Goal: Task Accomplishment & Management: Manage account settings

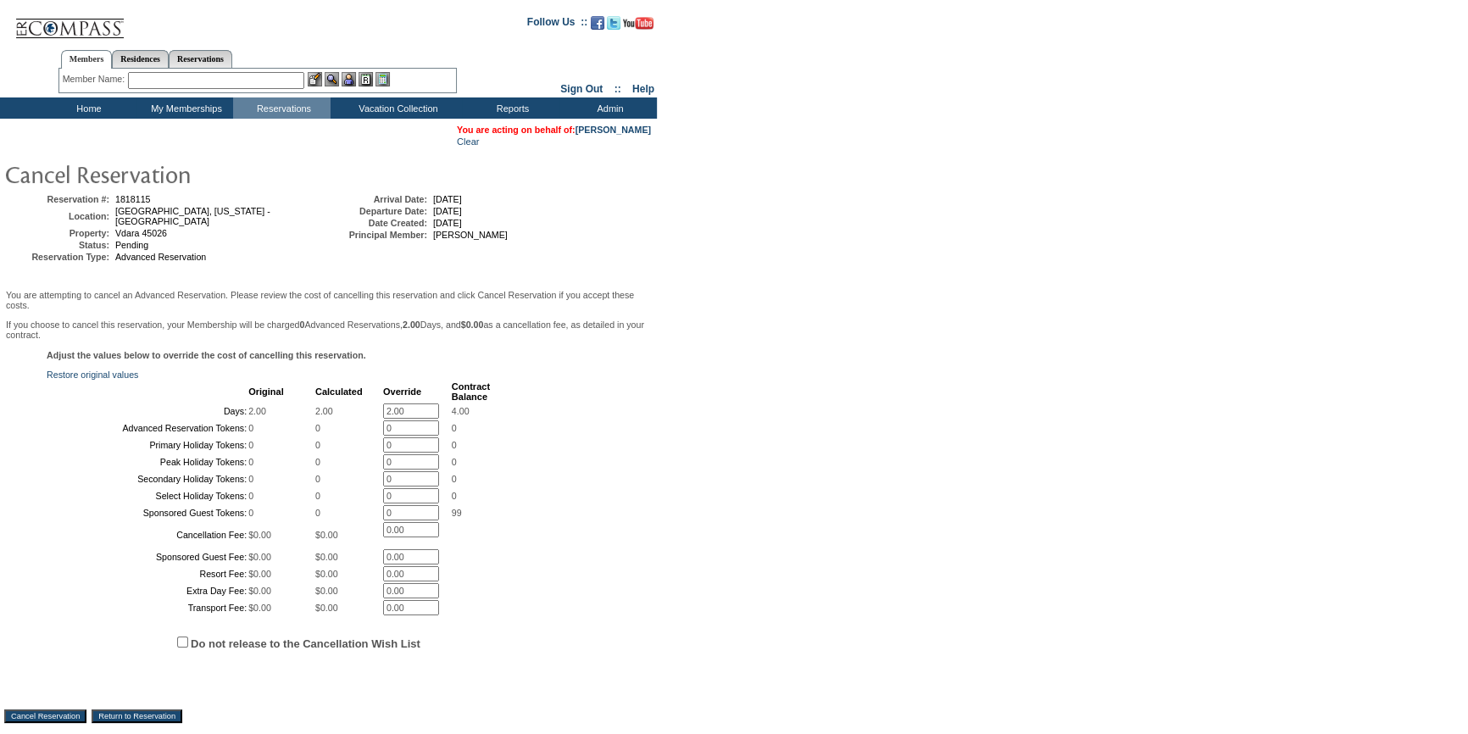
drag, startPoint x: 416, startPoint y: 406, endPoint x: 318, endPoint y: 372, distance: 104.0
click at [318, 372] on div "Adjust the values below to override the cost of cancelling this reservation. Re…" at bounding box center [328, 517] width 648 height 334
type input "0"
click at [612, 488] on div "Adjust the values below to override the cost of cancelling this reservation. Re…" at bounding box center [328, 546] width 648 height 392
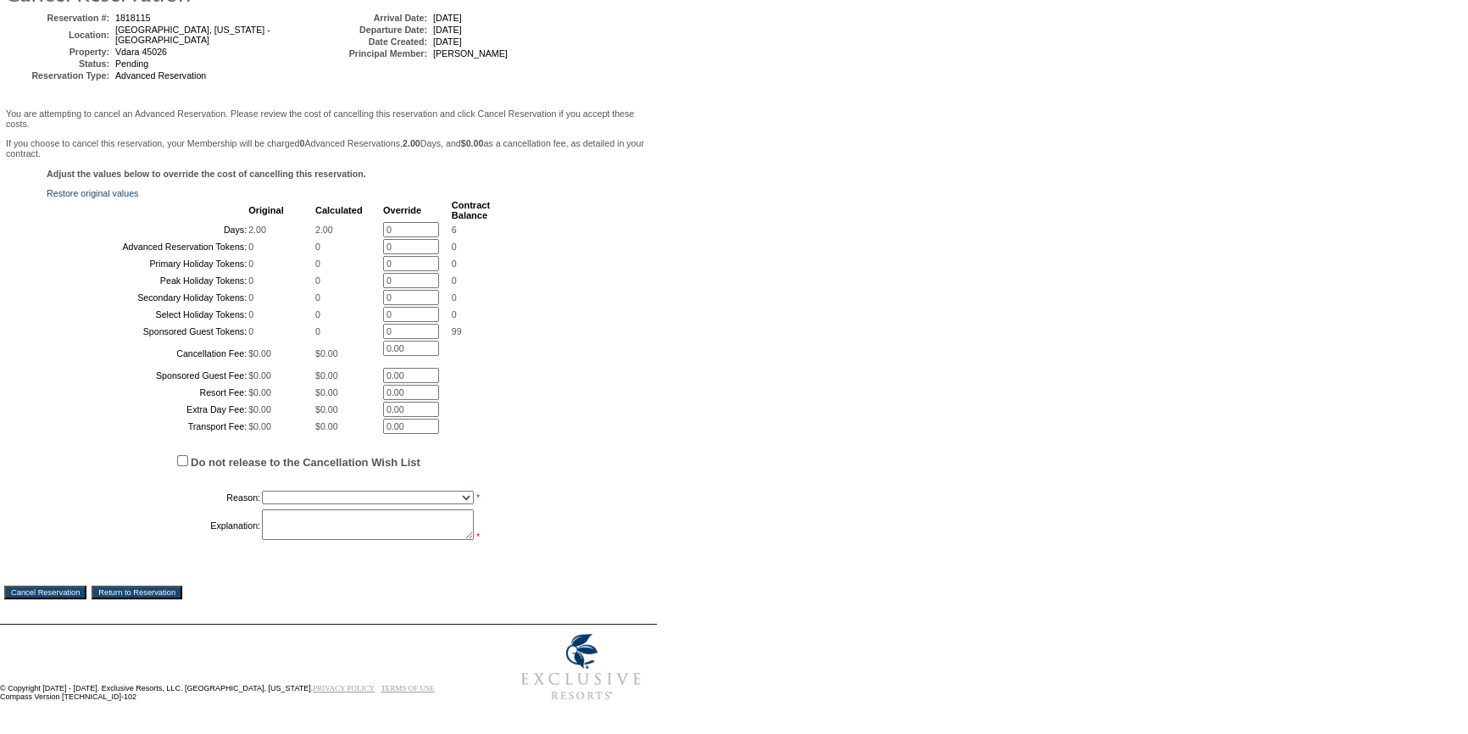
scroll to position [302, 0]
click at [402, 498] on select "Creating Continuous Stay Days Booked After Cancellation Experiential / Hotel / …" at bounding box center [368, 498] width 212 height 14
select select "1026"
click at [262, 491] on select "Creating Continuous Stay Days Booked After Cancellation Experiential / Hotel / …" at bounding box center [368, 498] width 212 height 14
drag, startPoint x: 322, startPoint y: 531, endPoint x: 652, endPoint y: 557, distance: 330.8
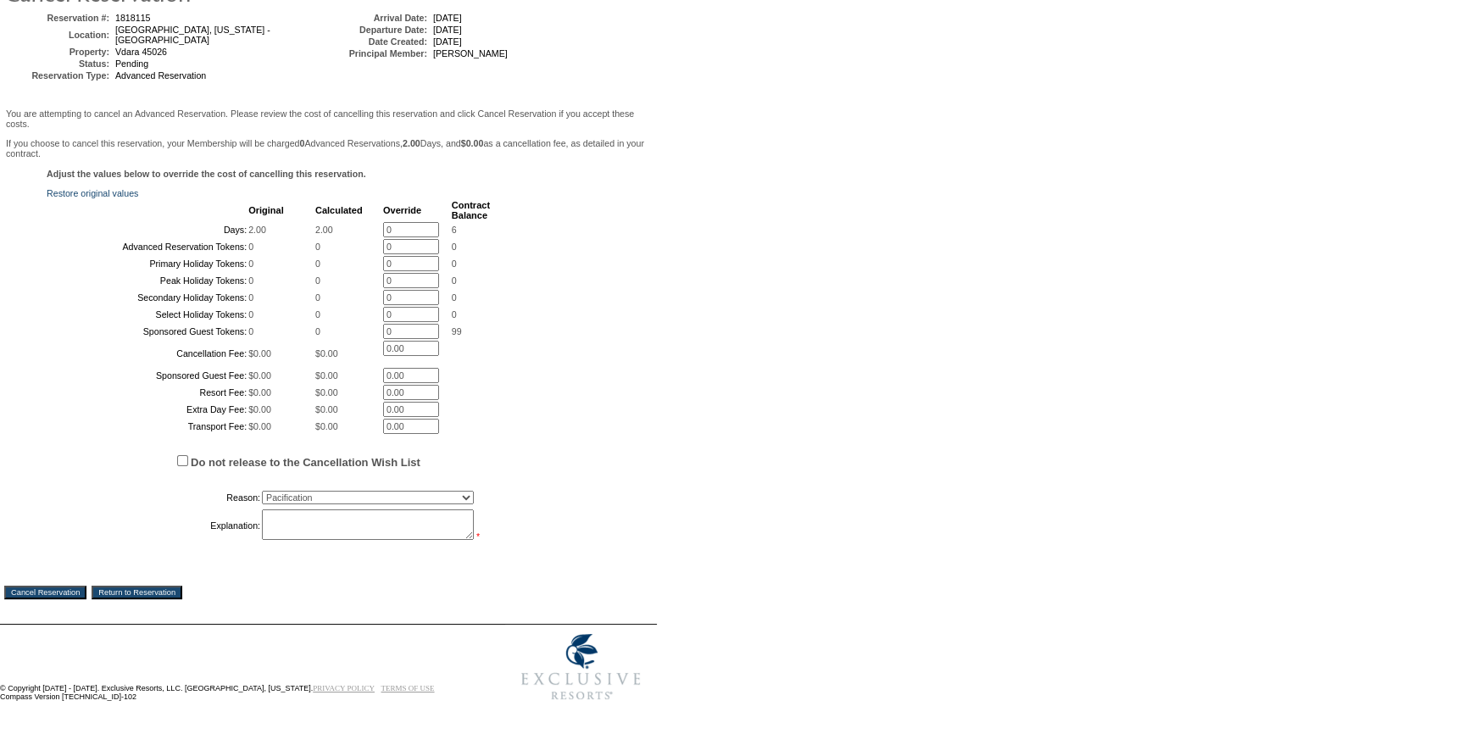
click at [323, 531] on textarea at bounding box center [368, 524] width 212 height 31
click at [448, 517] on textarea "member was considering the date - ultimately didn't want them - I had held for …" at bounding box center [368, 524] width 212 height 31
type textarea "member was considering the date - ultimately didn't want them with an AR, looki…"
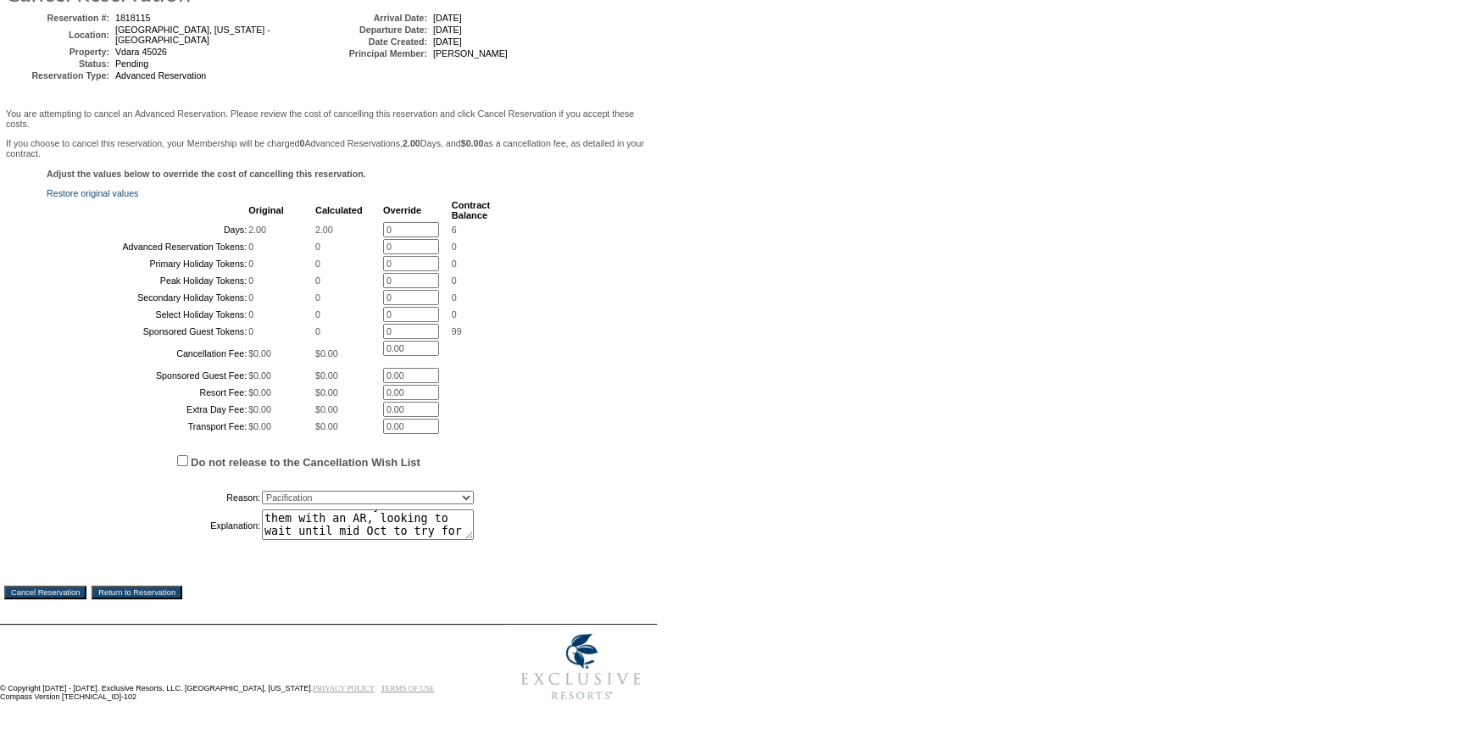
click at [42, 589] on input "Cancel Reservation" at bounding box center [45, 593] width 82 height 14
